Goal: Transaction & Acquisition: Purchase product/service

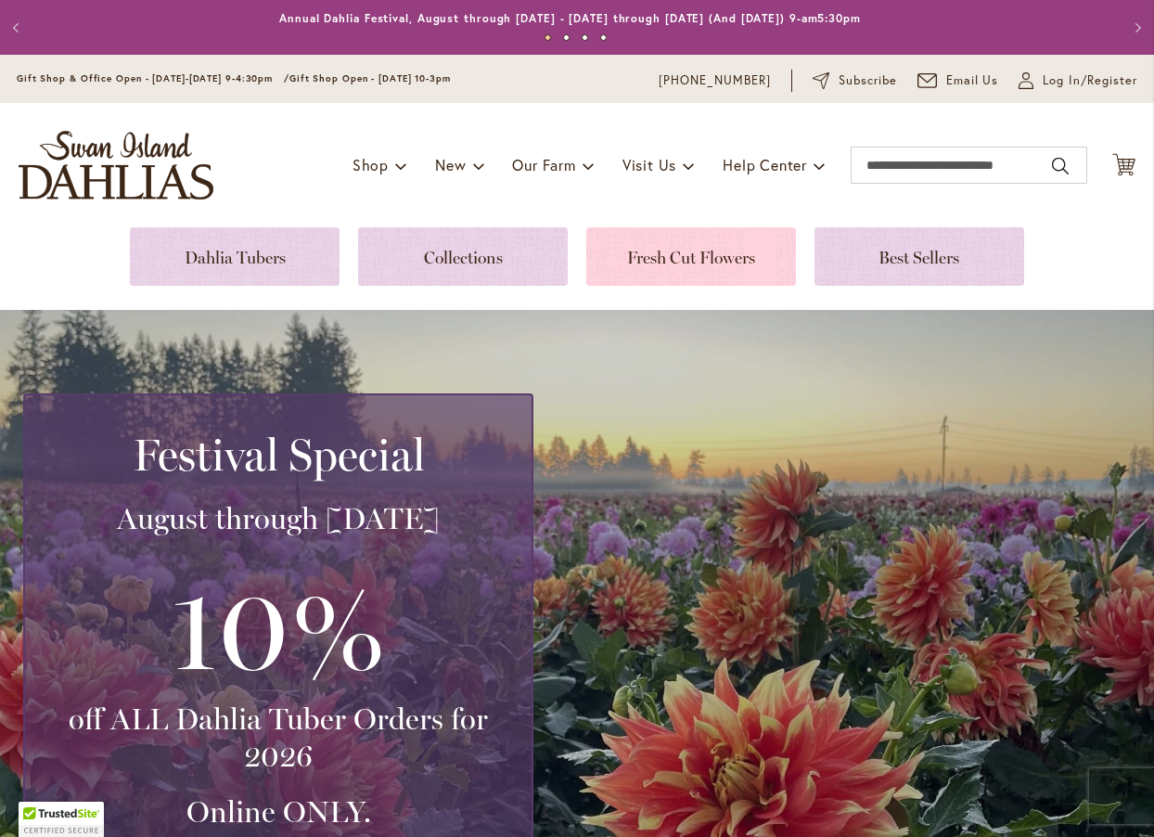
click at [727, 248] on link at bounding box center [692, 256] width 210 height 58
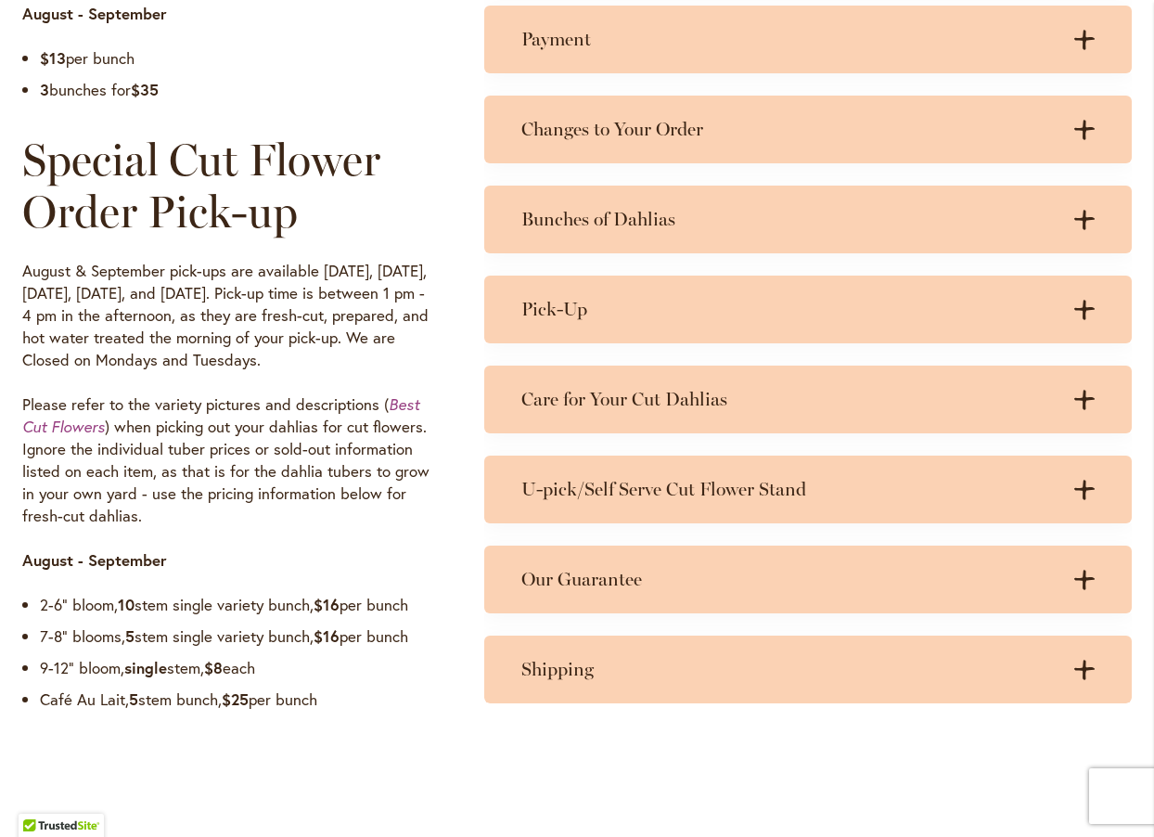
scroll to position [1392, 0]
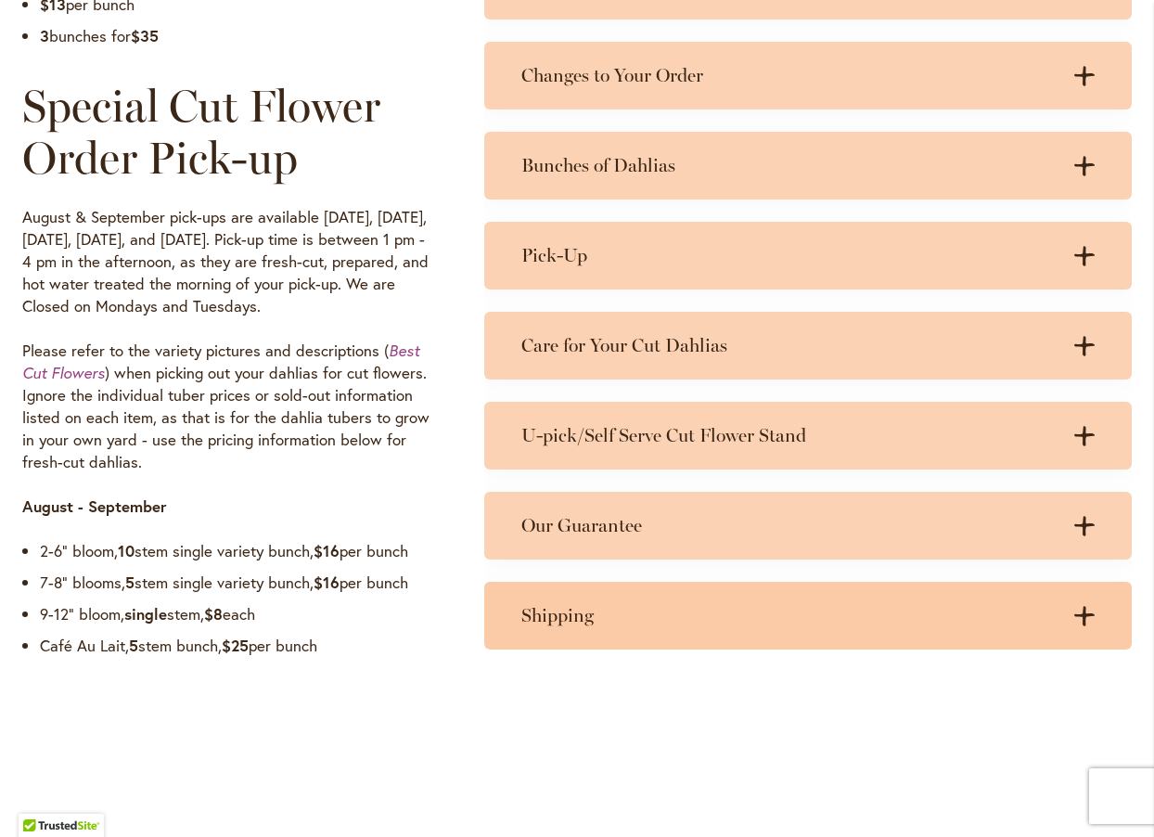
click at [752, 586] on div "Shipping .cls-1 { fill: #3c2616; stroke-width: 0px; } .cls-1 { fill: #3c2616; s…" at bounding box center [808, 616] width 648 height 68
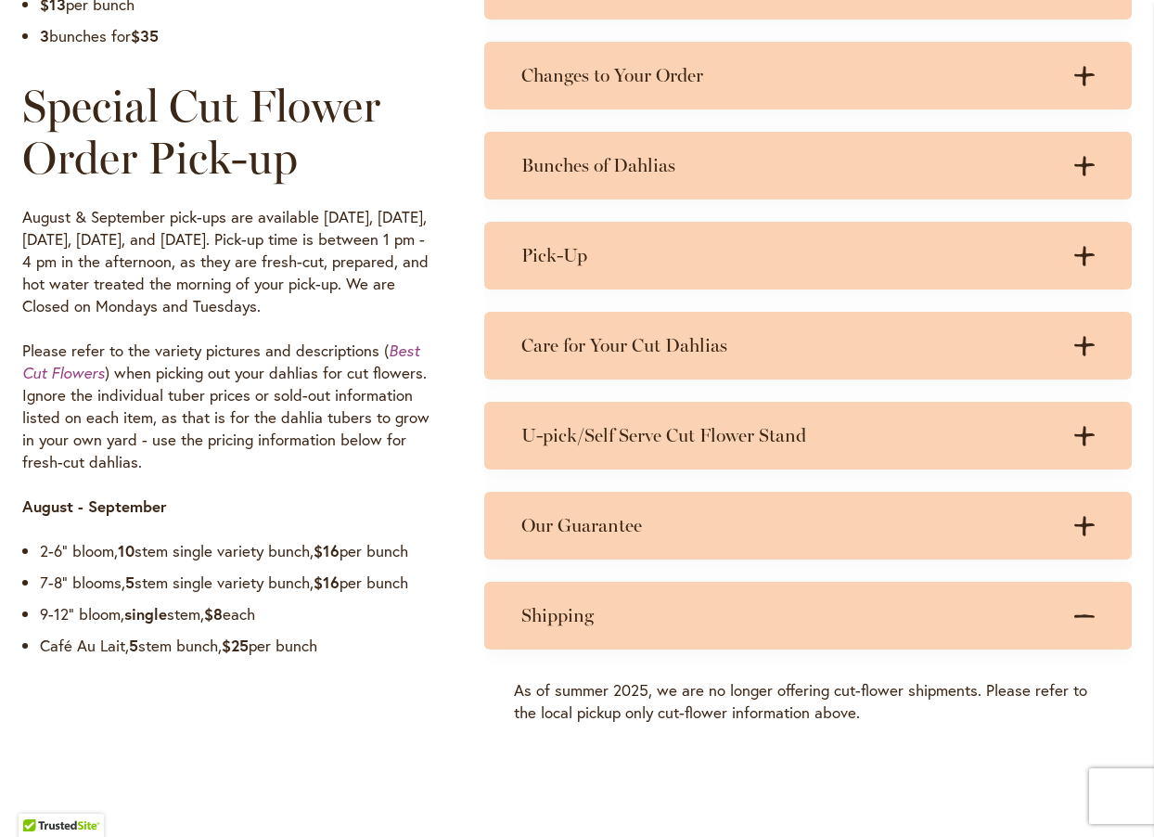
click at [752, 586] on div "Shipping .cls-1 { fill: #3c2616; stroke-width: 0px; } .cls-1 { fill: #3c2616; s…" at bounding box center [808, 616] width 648 height 68
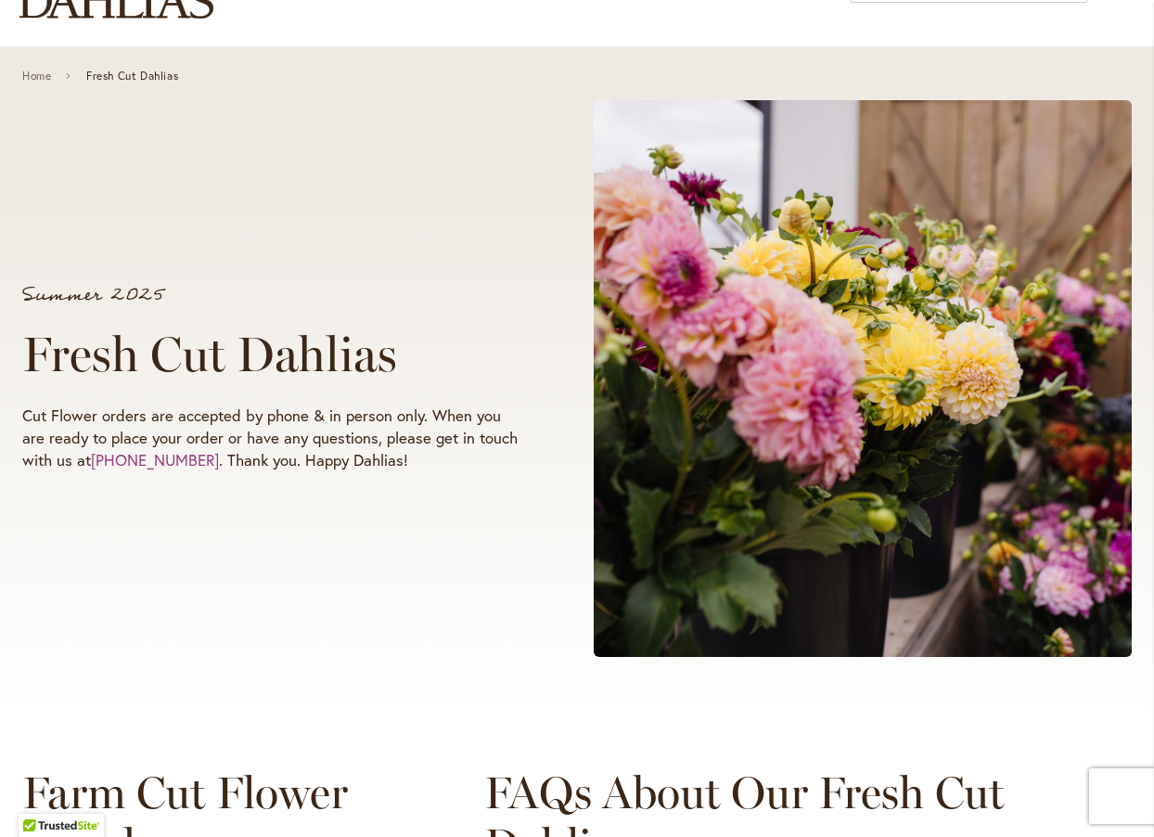
scroll to position [0, 0]
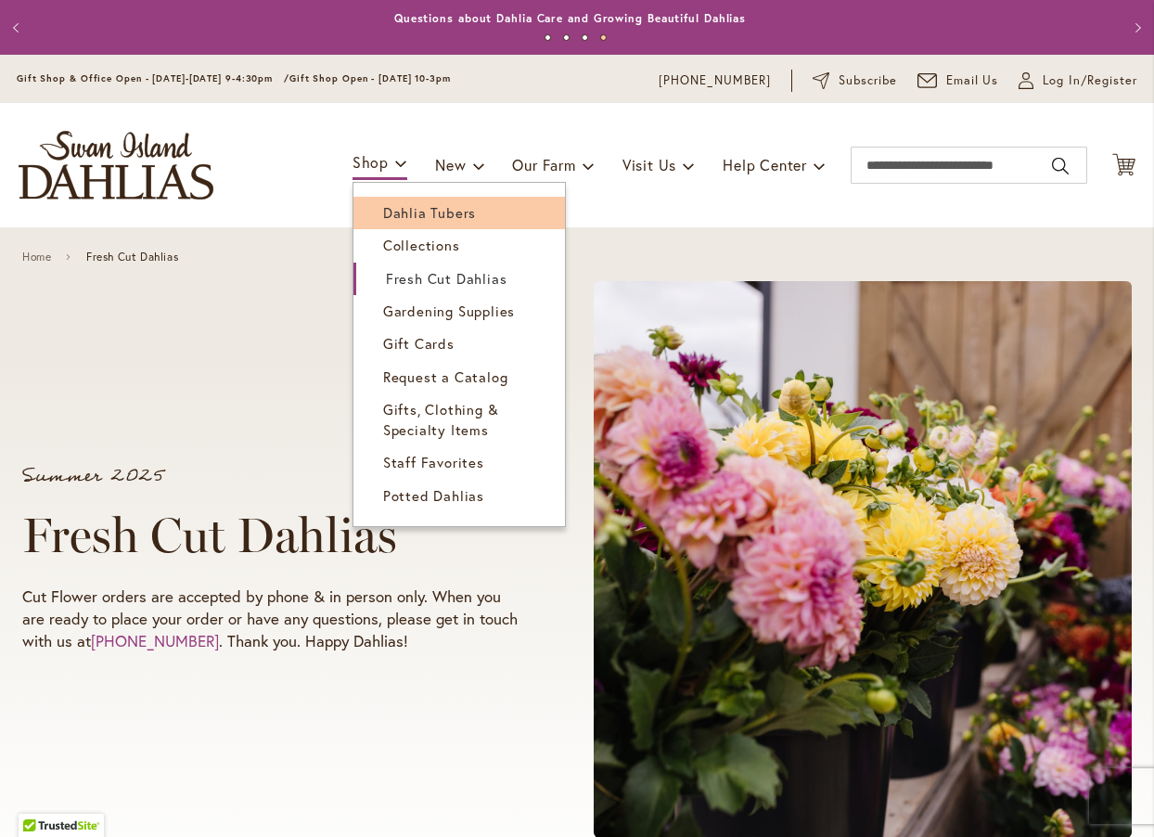
click at [383, 209] on span "Dahlia Tubers" at bounding box center [429, 212] width 93 height 19
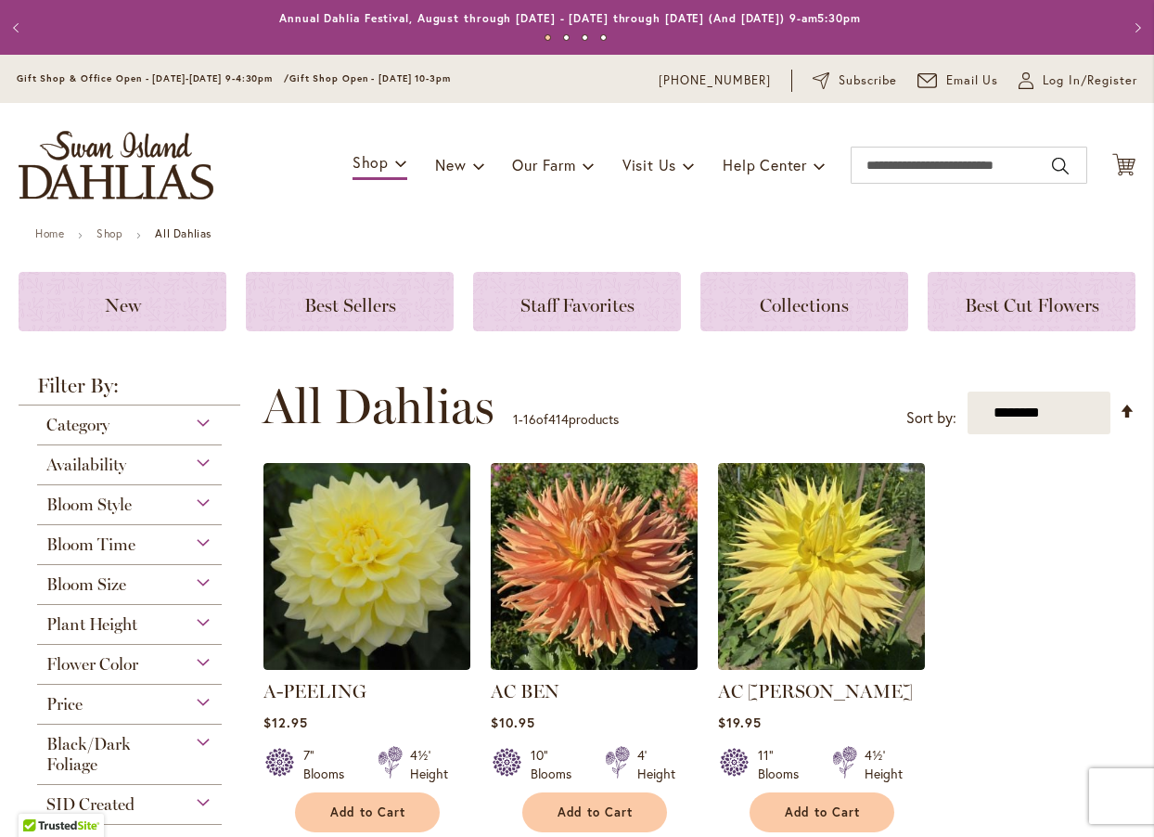
click at [198, 426] on div "Category" at bounding box center [129, 421] width 185 height 30
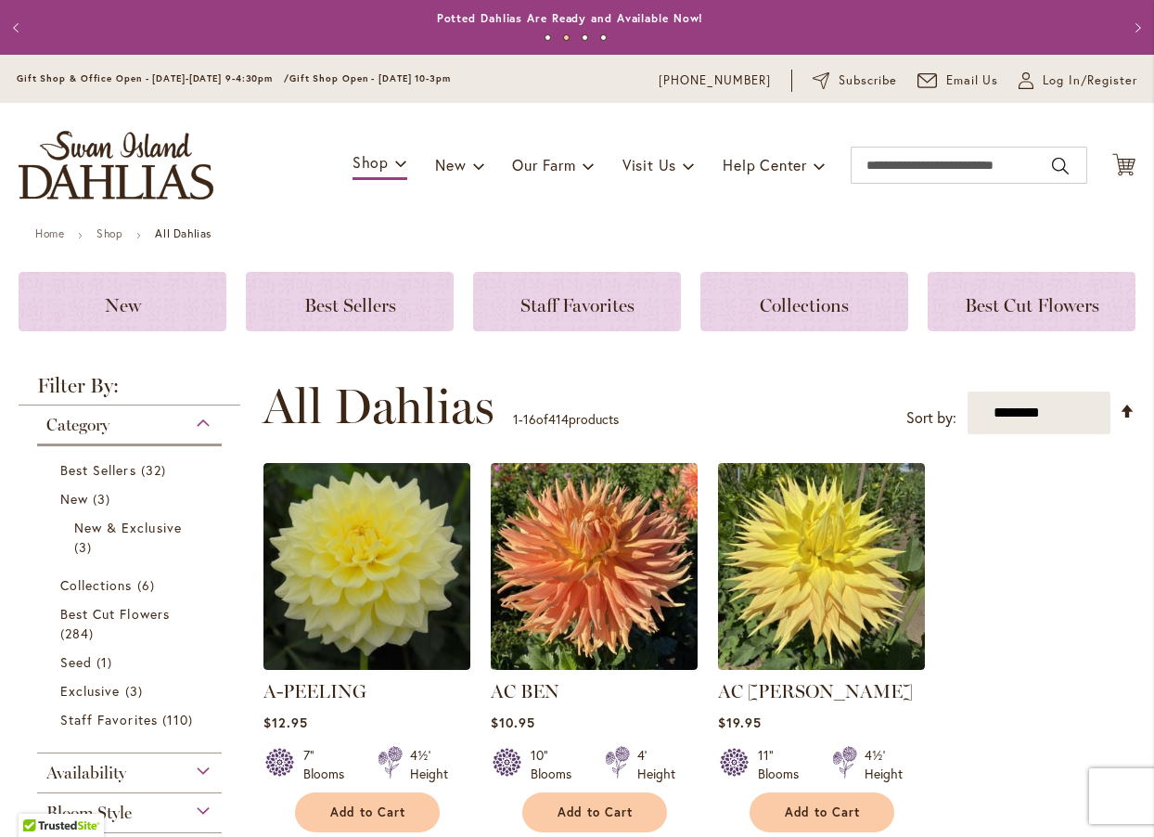
click at [198, 426] on div "Category" at bounding box center [129, 421] width 185 height 30
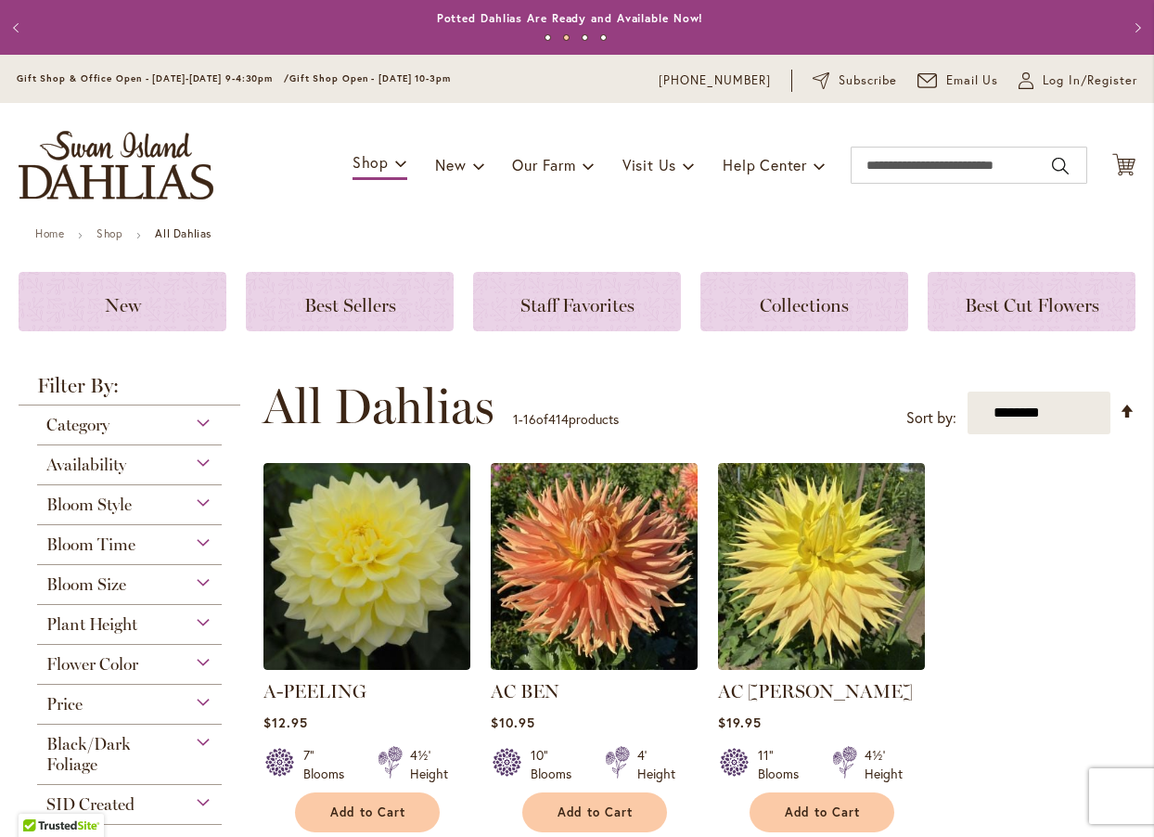
click at [197, 621] on div "Plant Height" at bounding box center [129, 620] width 185 height 30
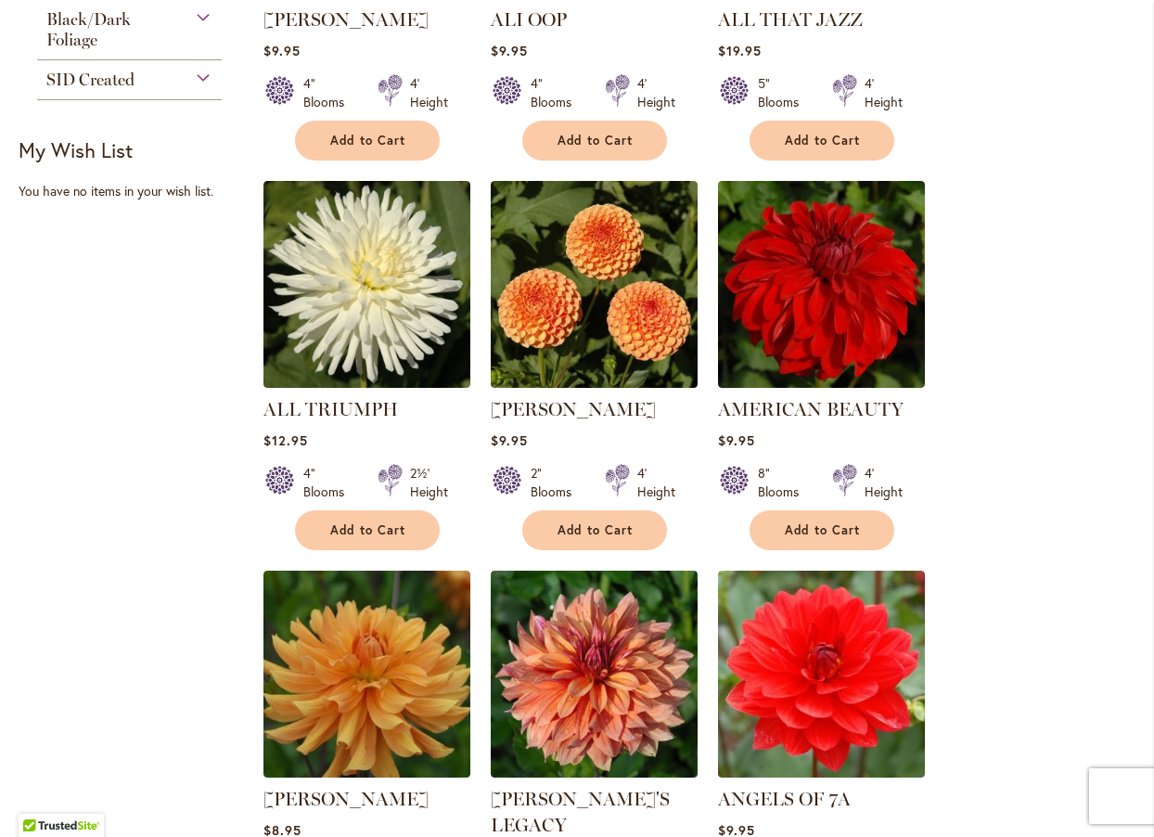
scroll to position [1069, 0]
